Goal: Information Seeking & Learning: Learn about a topic

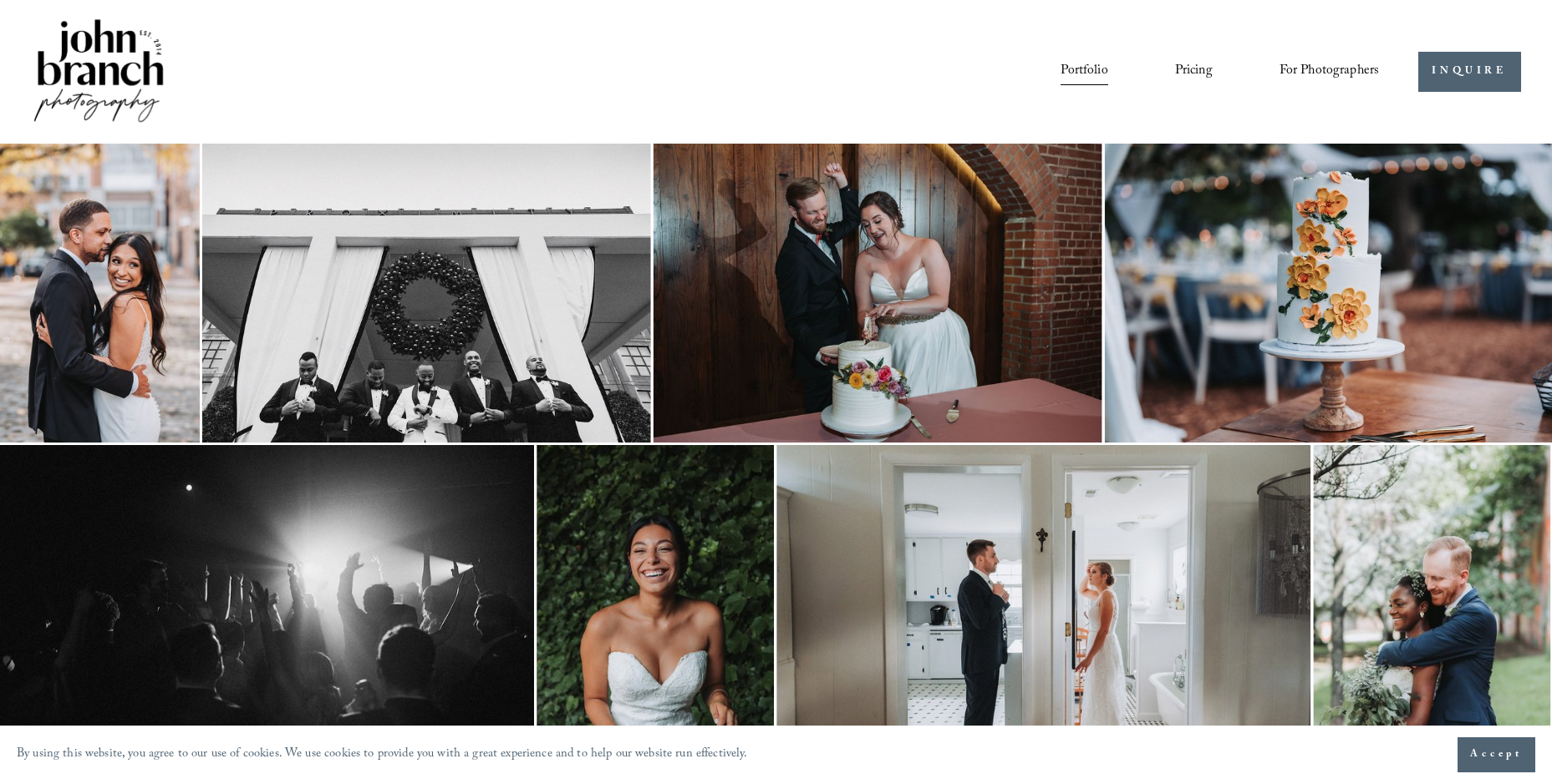
click at [1070, 66] on link "Portfolio" at bounding box center [1084, 71] width 47 height 29
click at [1085, 69] on link "Portfolio" at bounding box center [1084, 71] width 47 height 29
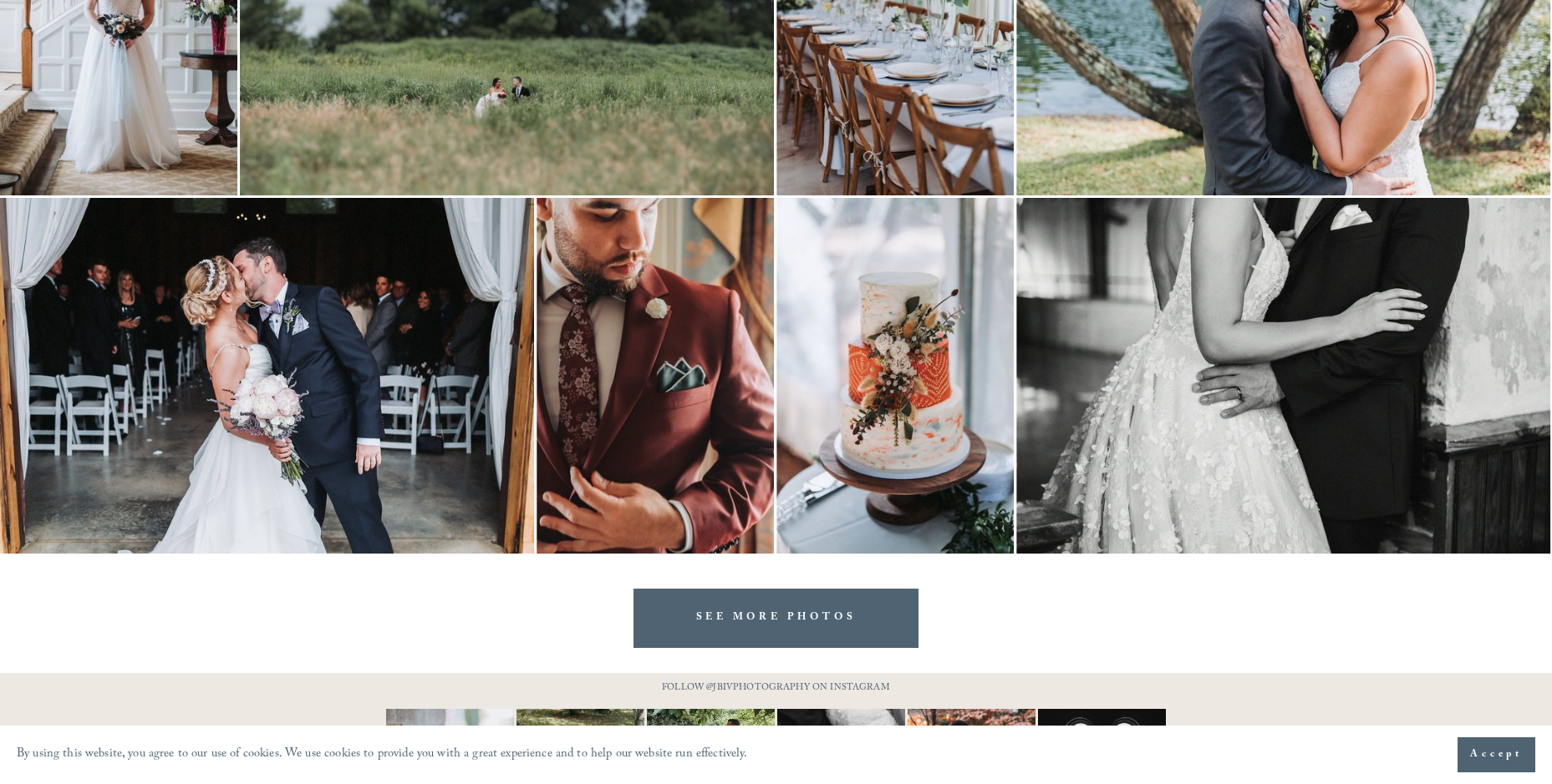
scroll to position [3858, 0]
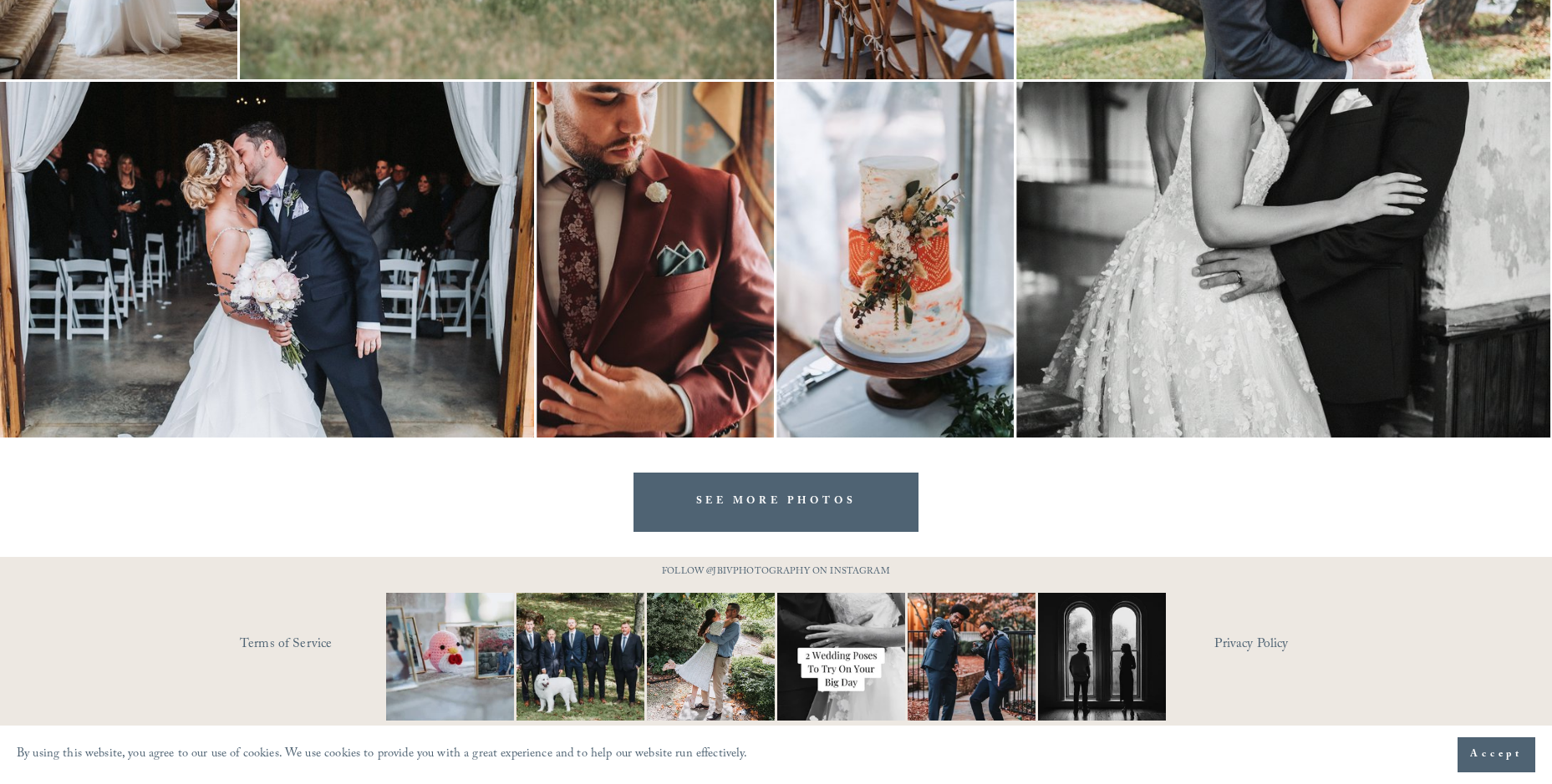
click at [724, 498] on link "SEE MORE PHOTOS" at bounding box center [776, 502] width 285 height 59
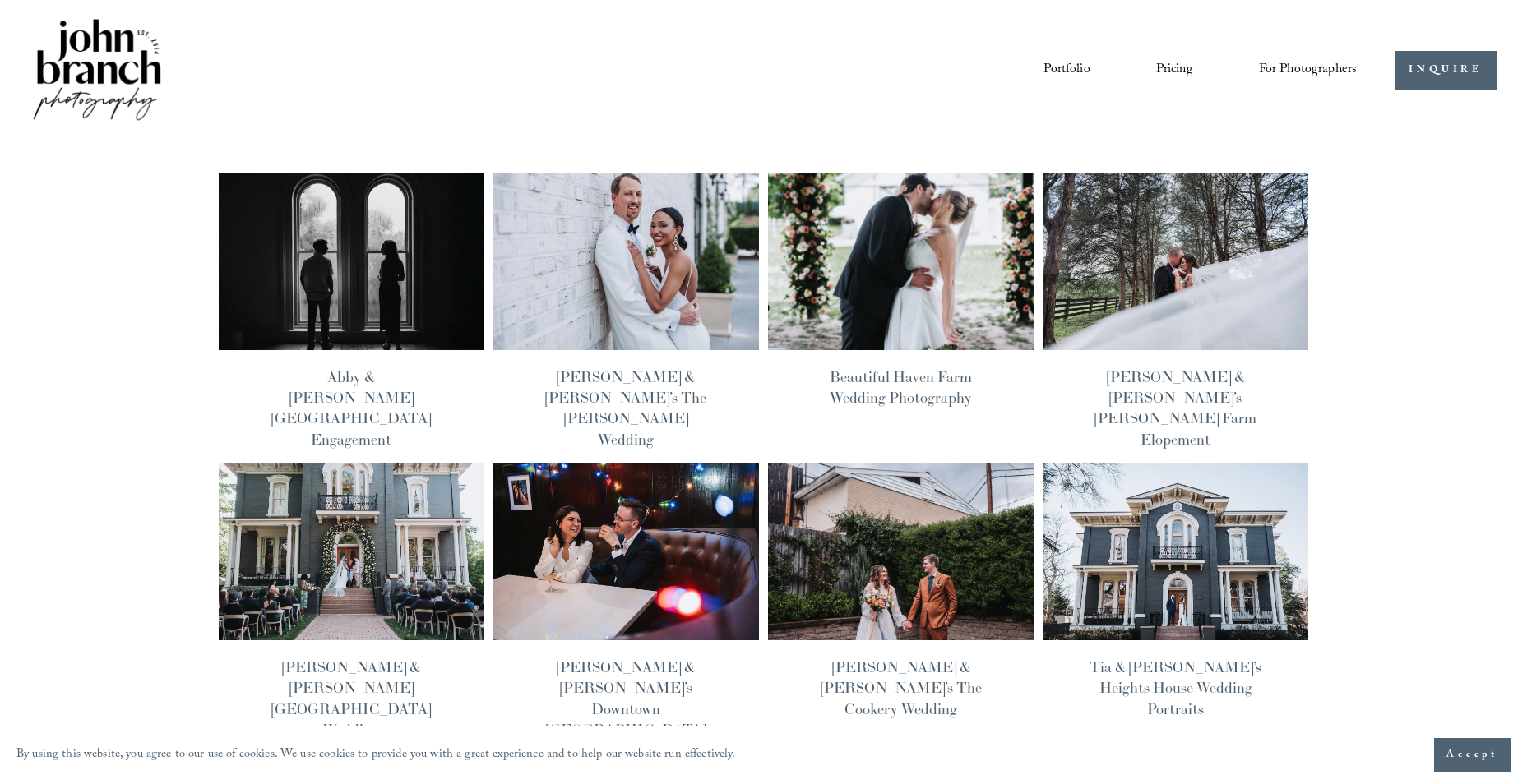
click at [381, 249] on img at bounding box center [351, 260] width 268 height 180
click at [612, 253] on img at bounding box center [626, 260] width 268 height 180
click at [846, 242] on img at bounding box center [900, 260] width 268 height 180
click at [1183, 261] on img at bounding box center [1175, 260] width 268 height 180
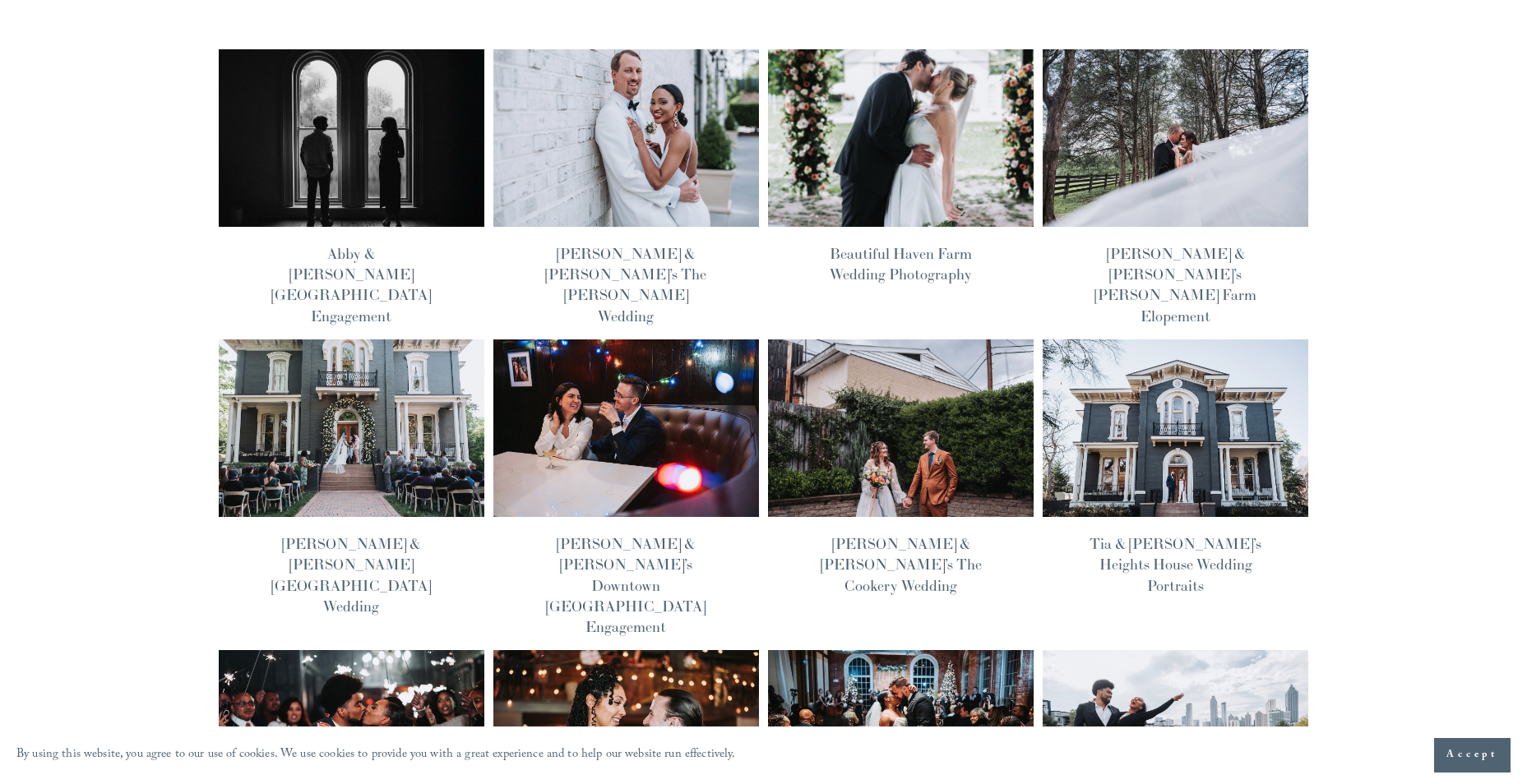
scroll to position [165, 0]
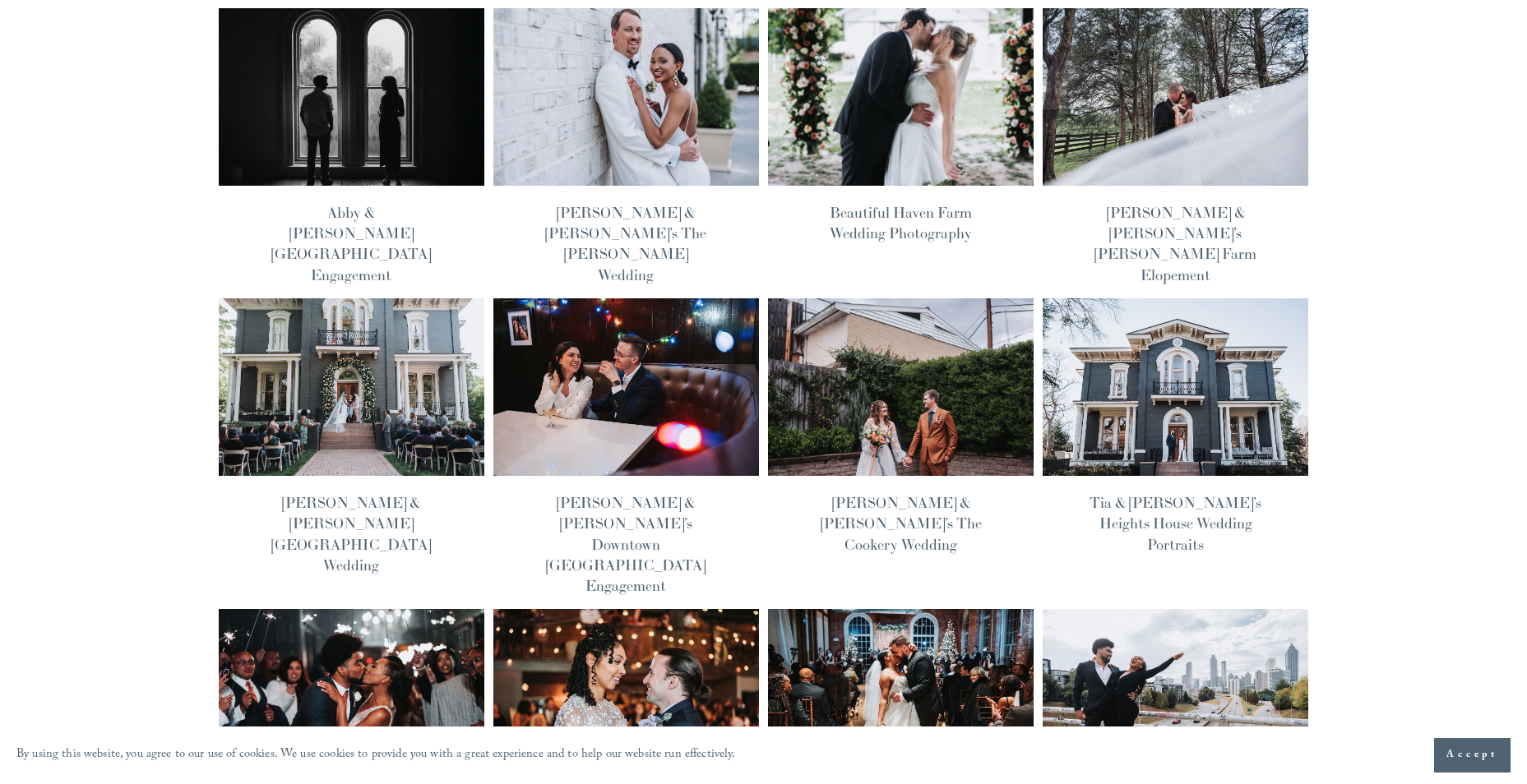
click at [346, 343] on img at bounding box center [351, 387] width 268 height 180
click at [357, 608] on img at bounding box center [351, 698] width 268 height 180
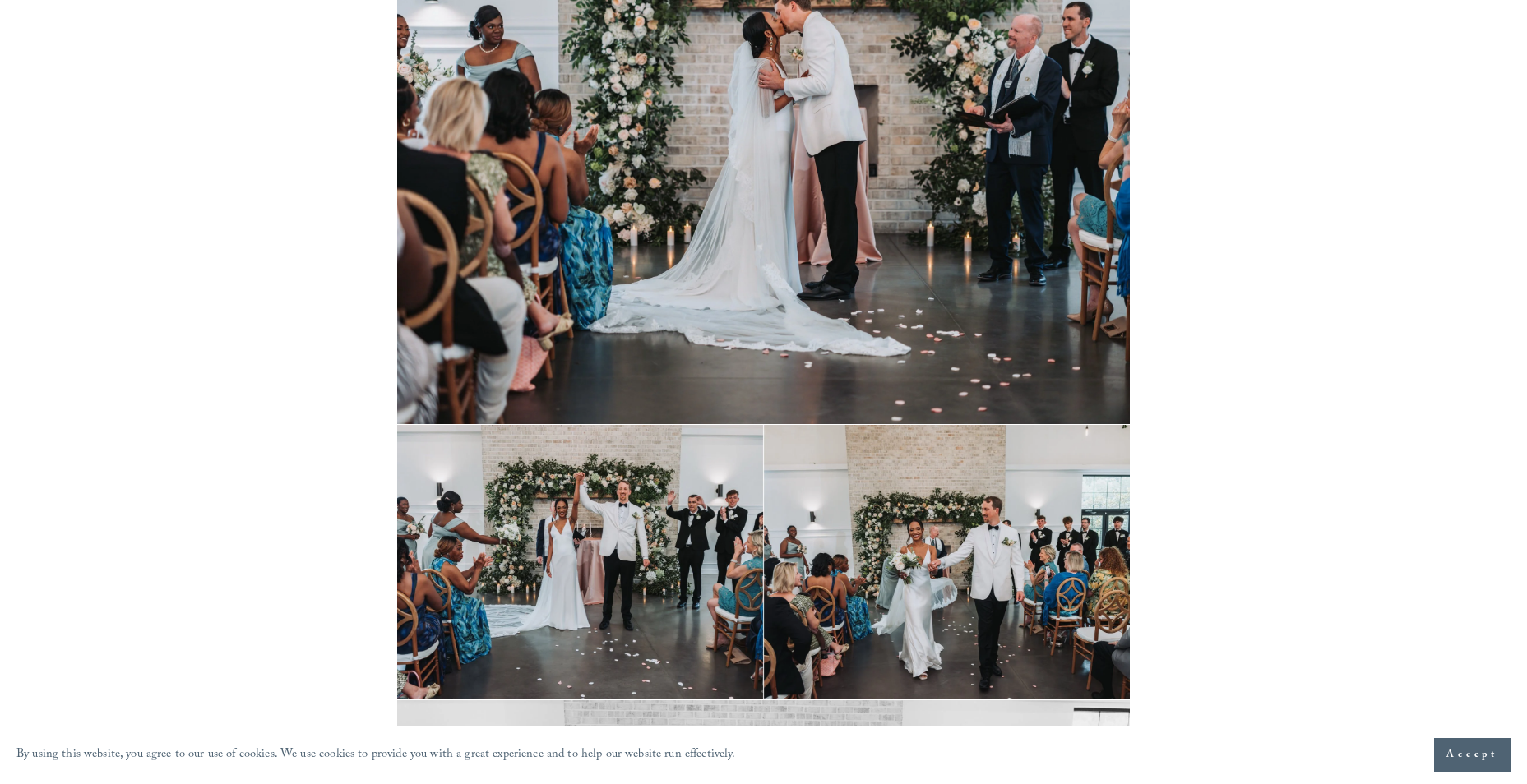
scroll to position [19226, 0]
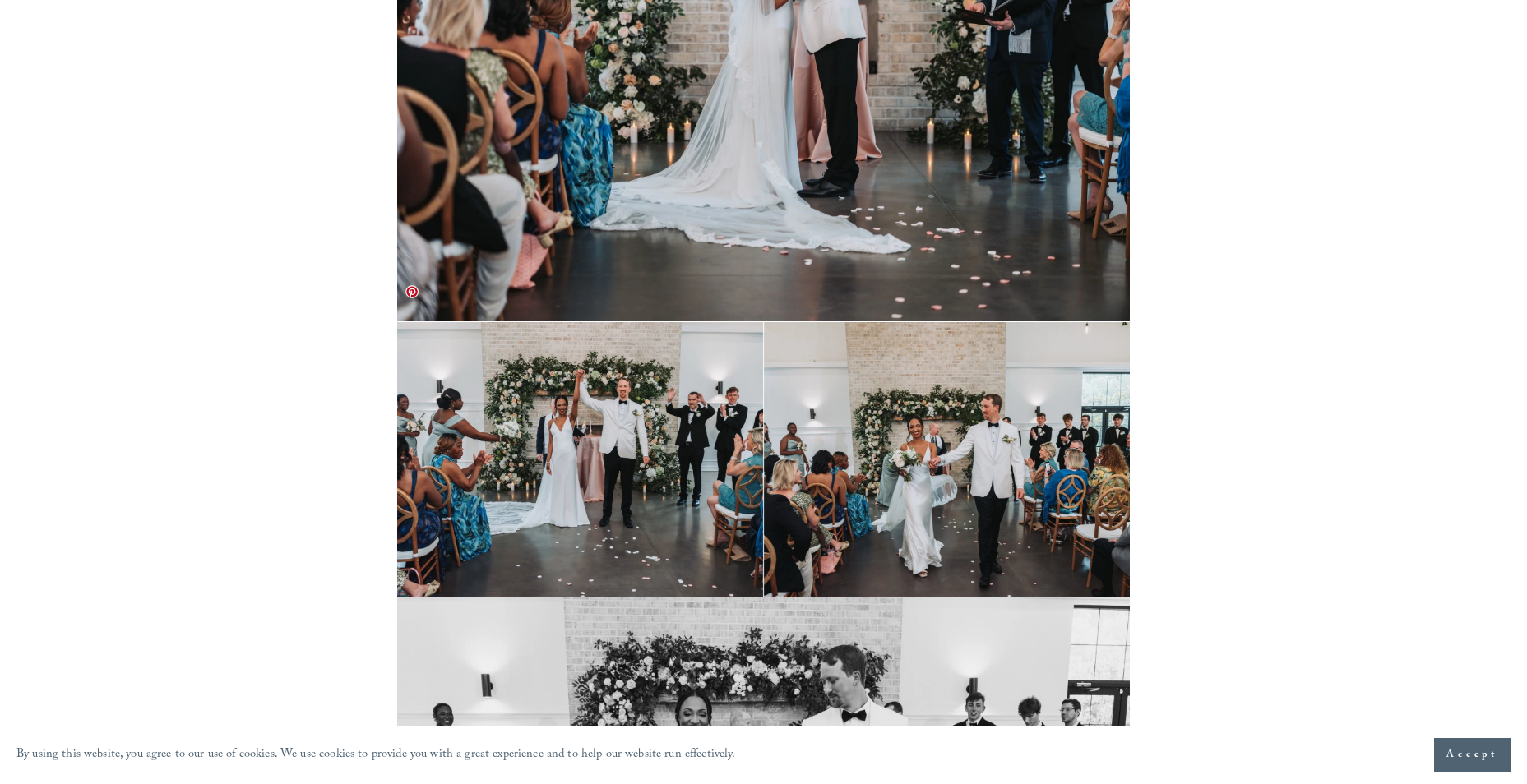
click at [646, 360] on img at bounding box center [763, 460] width 732 height 275
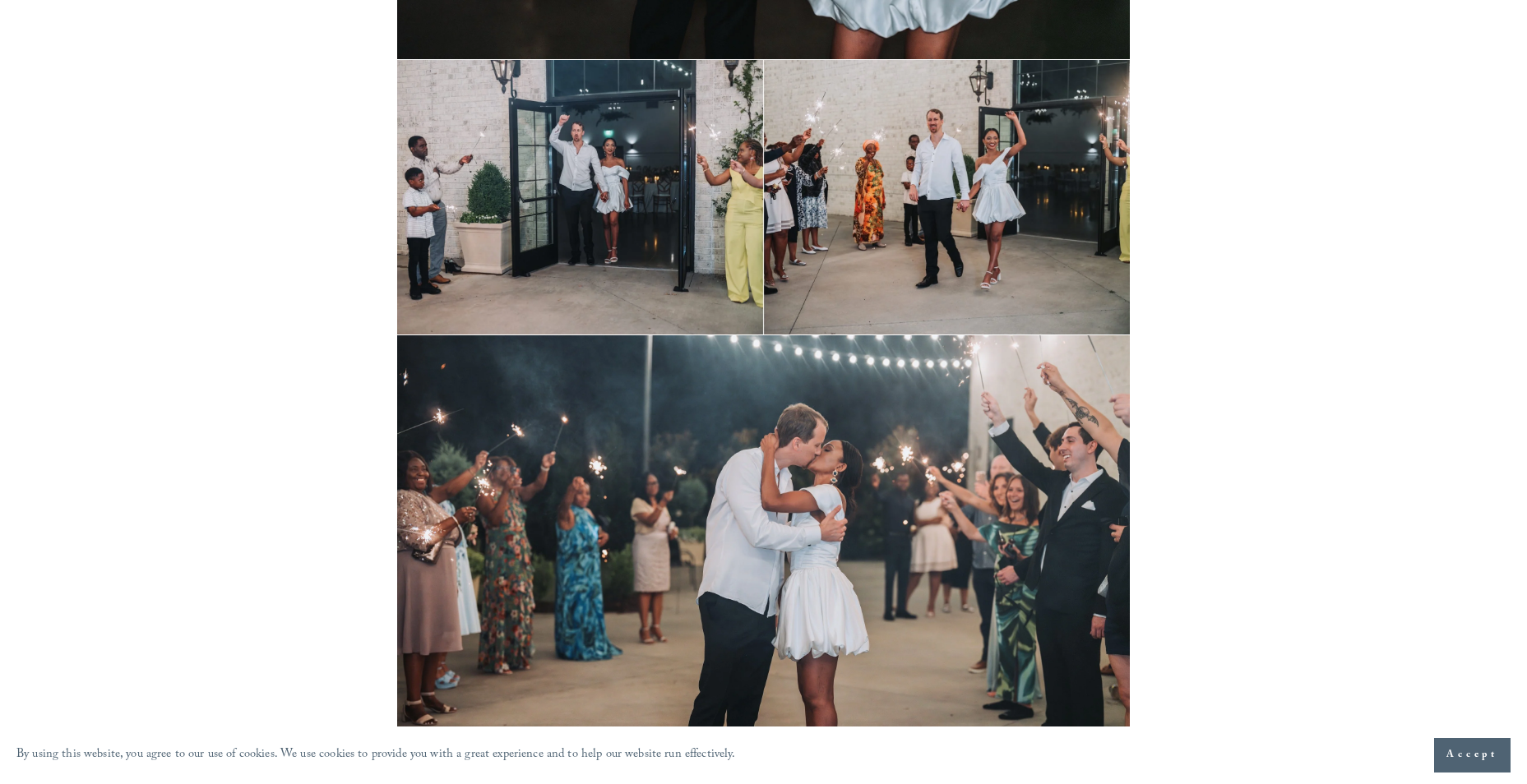
scroll to position [44564, 0]
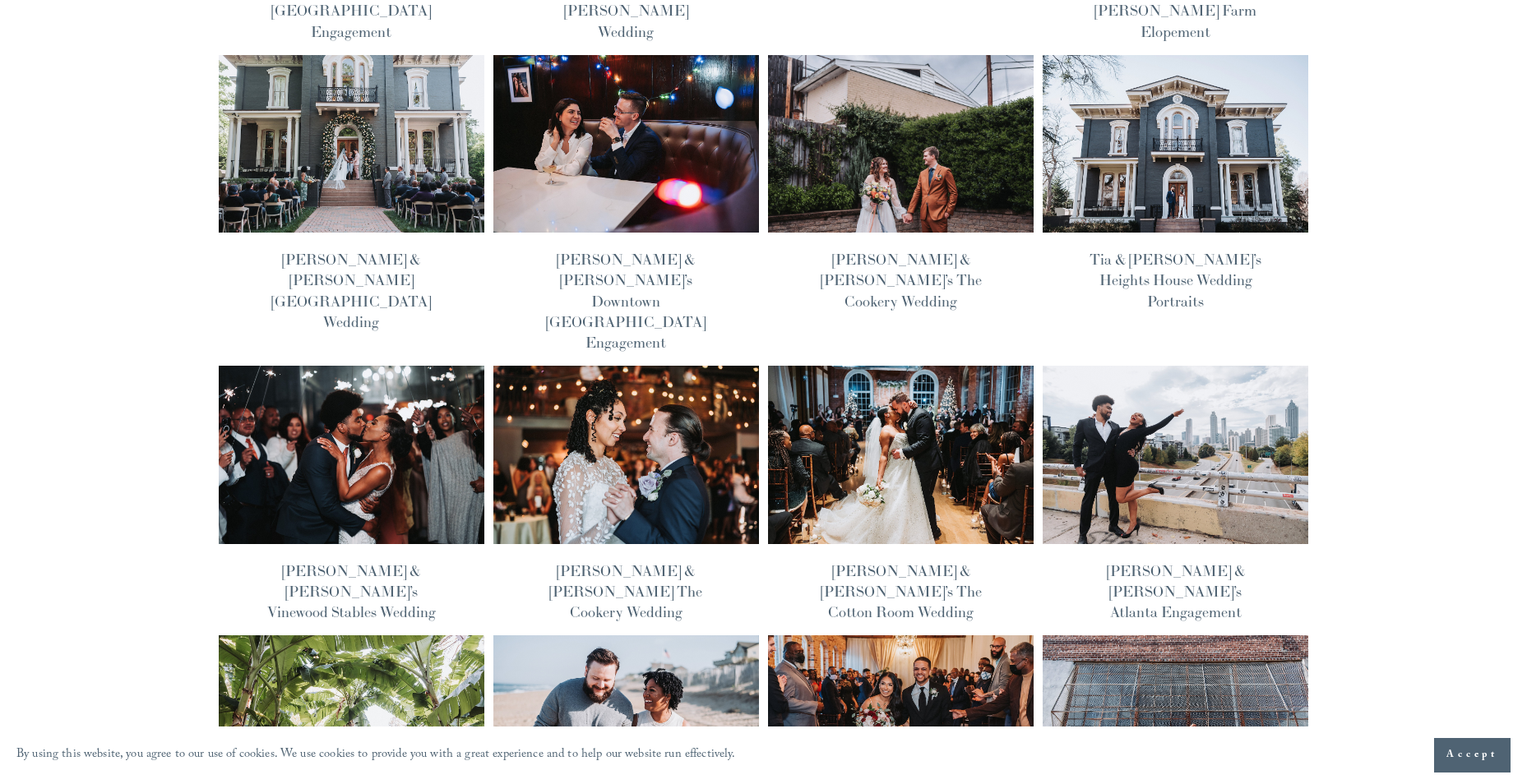
scroll to position [411, 0]
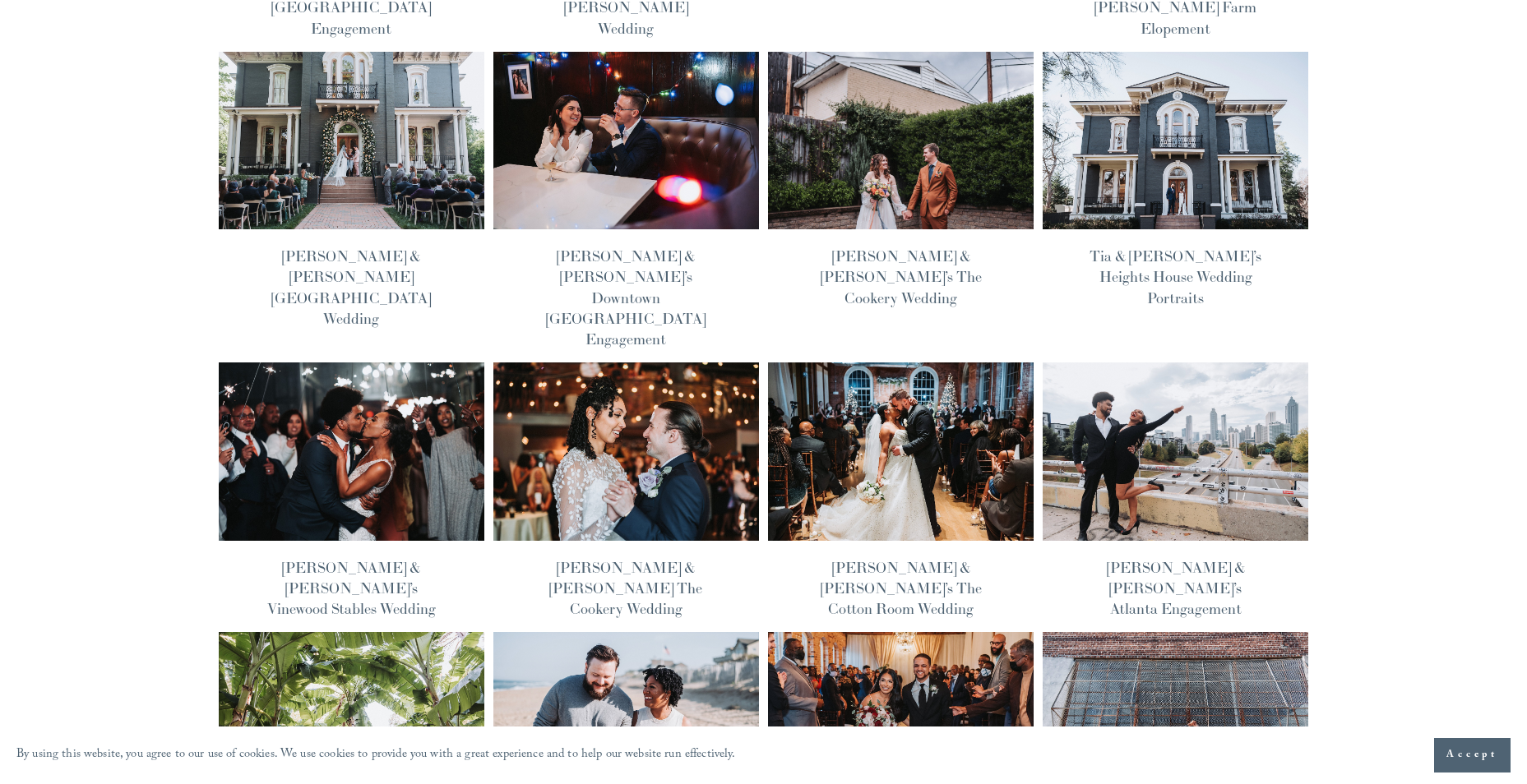
click at [1162, 362] on img at bounding box center [1175, 451] width 268 height 180
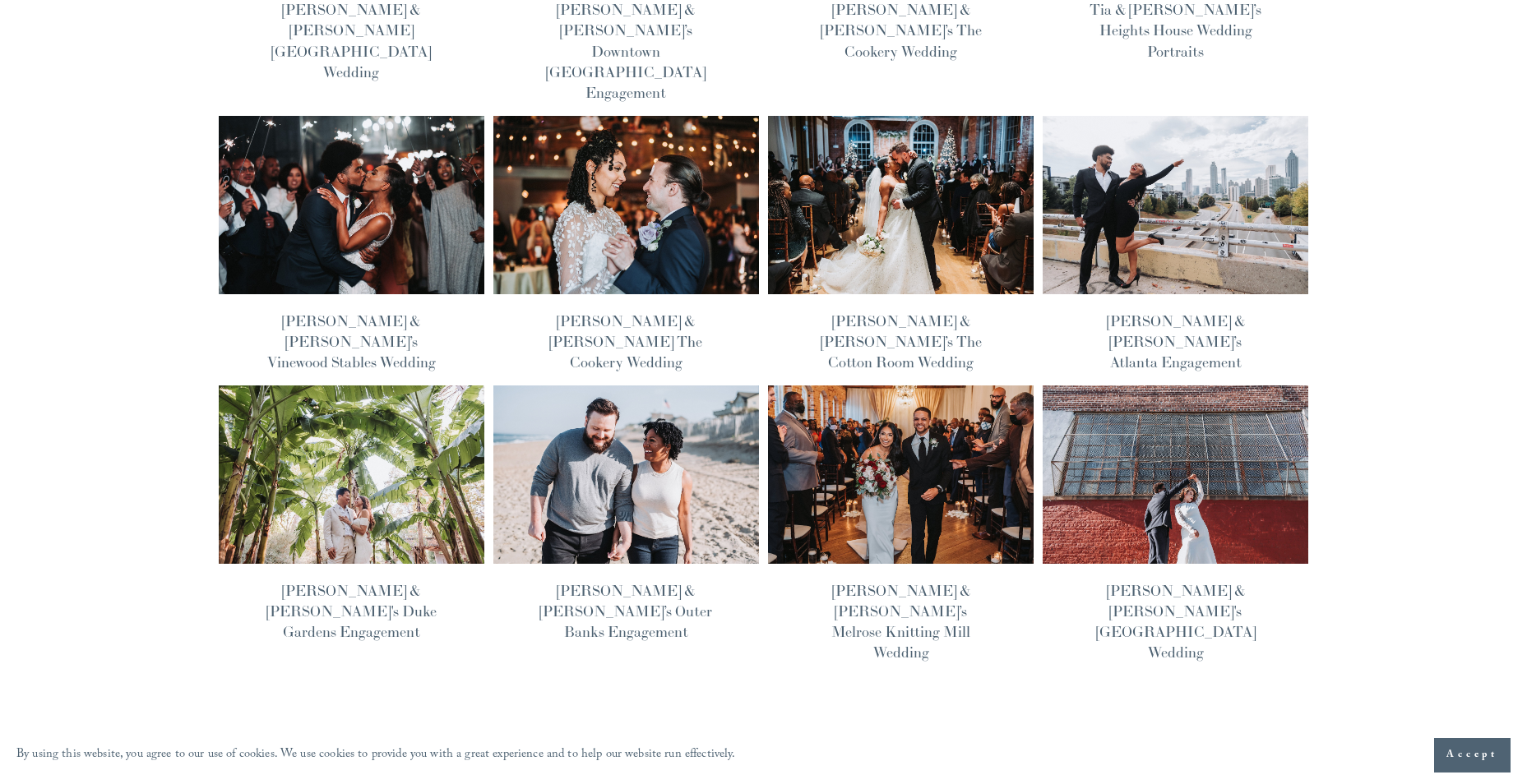
scroll to position [903, 0]
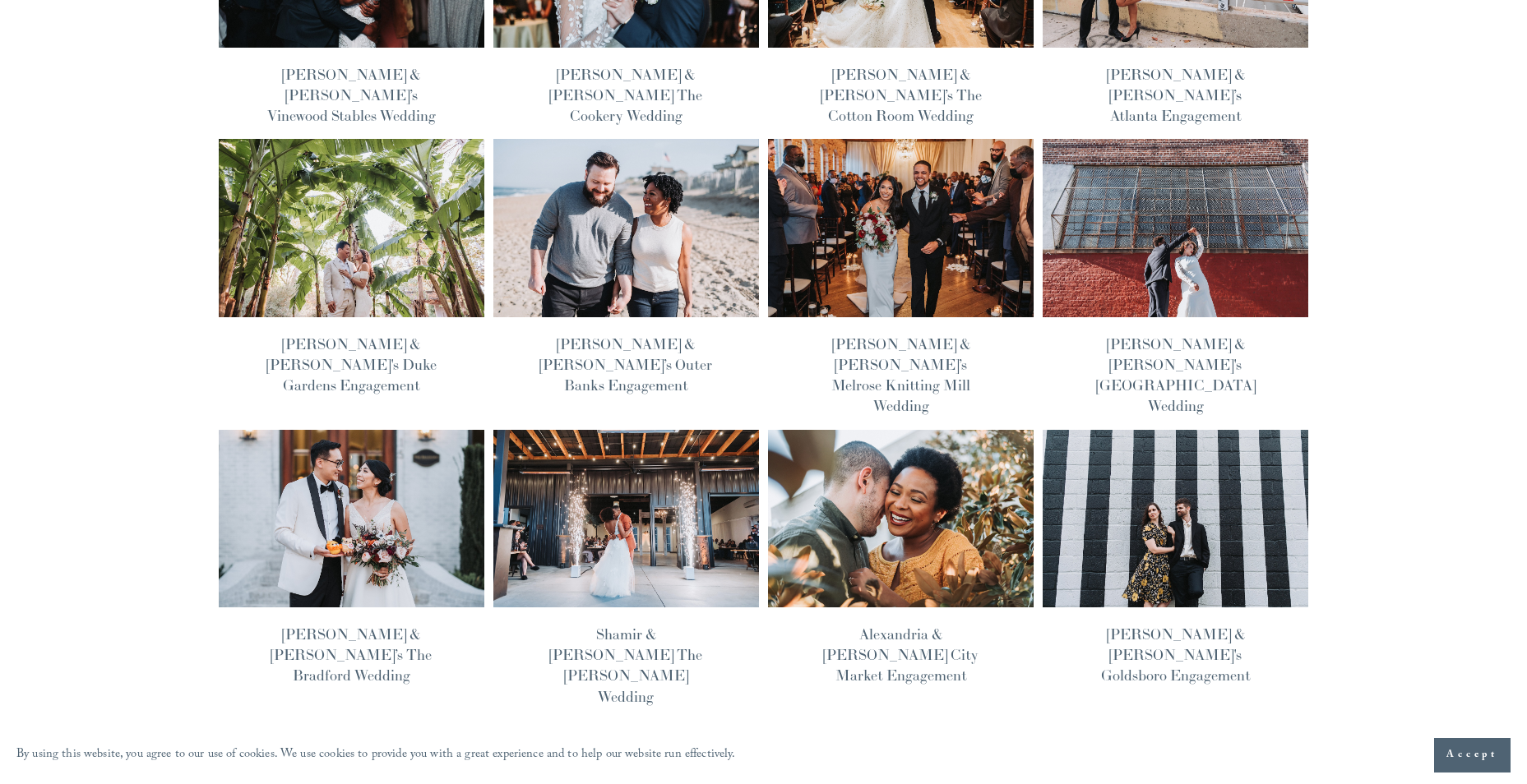
click at [682, 429] on img at bounding box center [626, 519] width 268 height 180
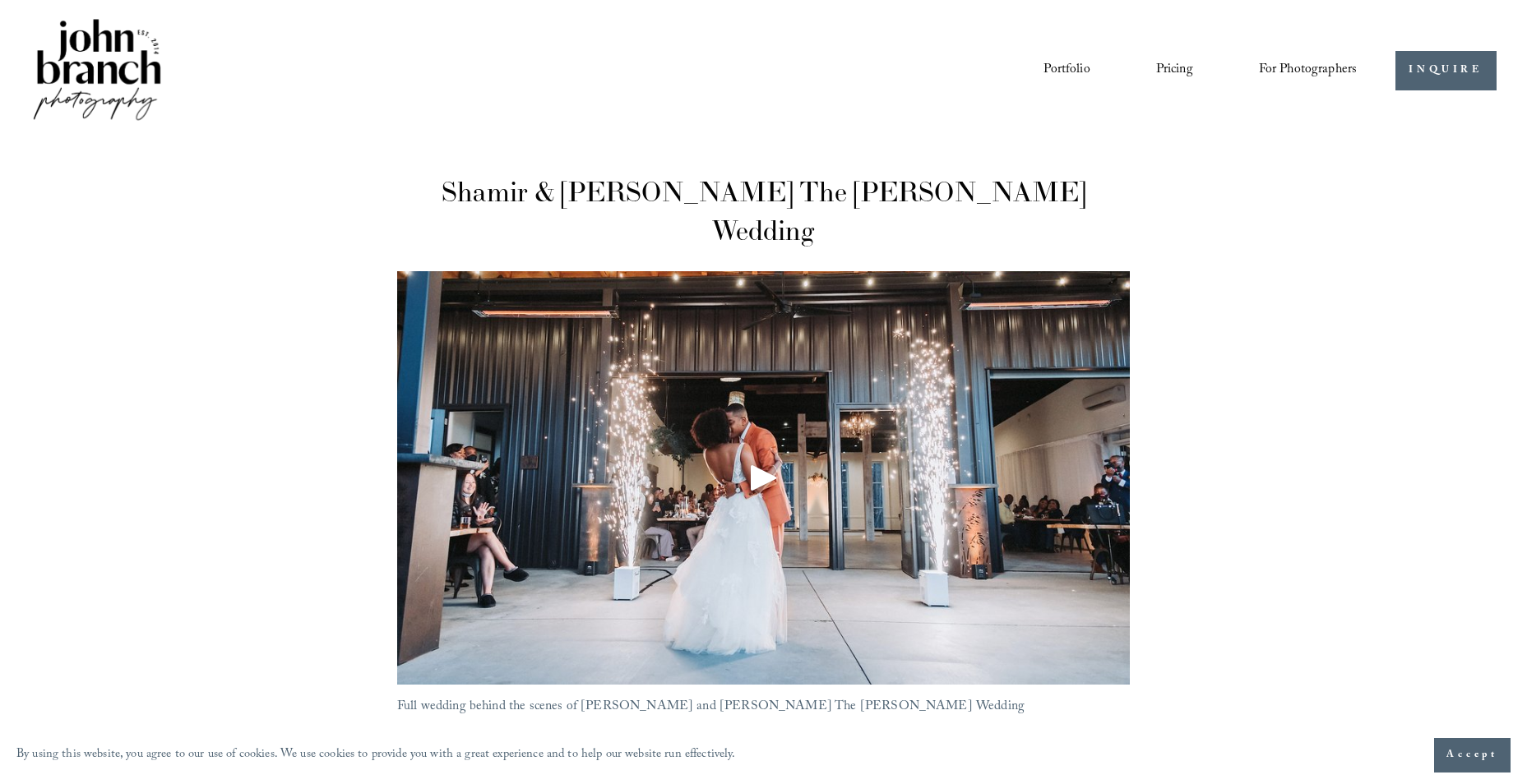
click at [752, 457] on div "Play" at bounding box center [764, 477] width 39 height 39
